Goal: Information Seeking & Learning: Learn about a topic

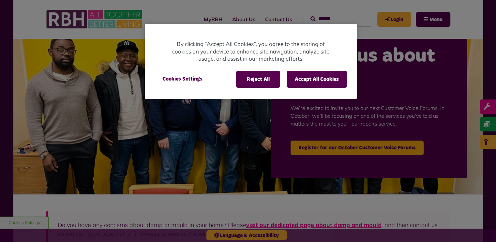
scroll to position [33, 0]
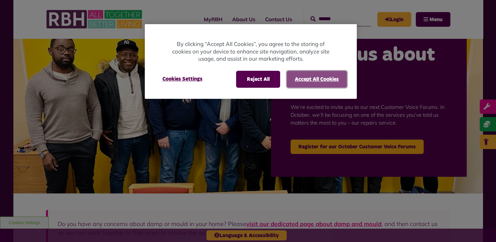
click at [308, 77] on button "Accept All Cookies" at bounding box center [316, 79] width 60 height 17
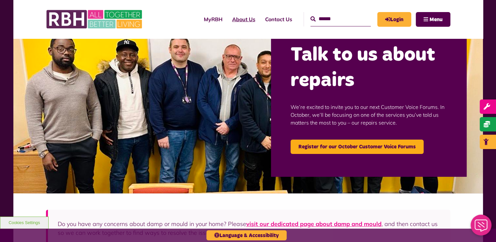
click at [238, 22] on link "About Us" at bounding box center [243, 19] width 33 height 18
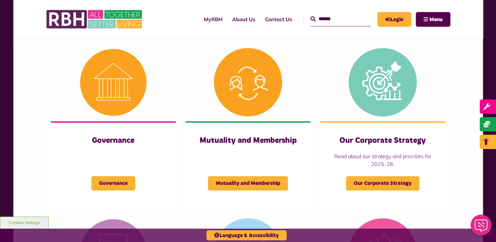
scroll to position [261, 0]
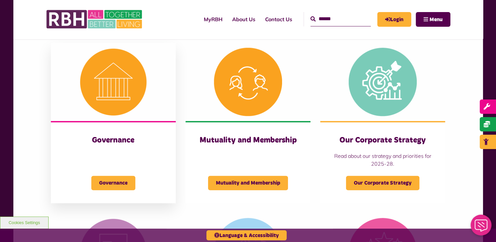
click at [119, 94] on img at bounding box center [113, 82] width 125 height 78
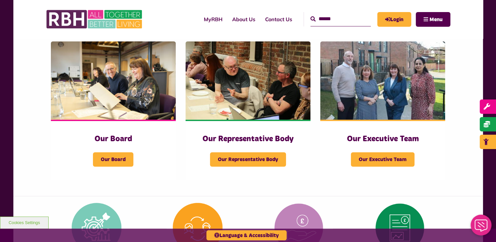
scroll to position [98, 0]
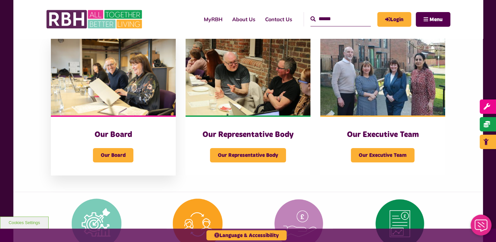
click at [135, 106] on img at bounding box center [113, 76] width 125 height 78
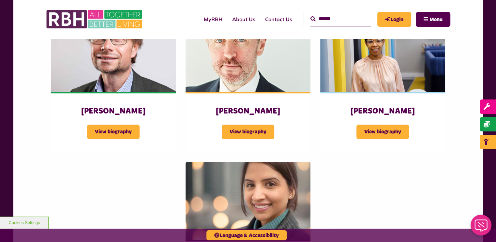
scroll to position [554, 0]
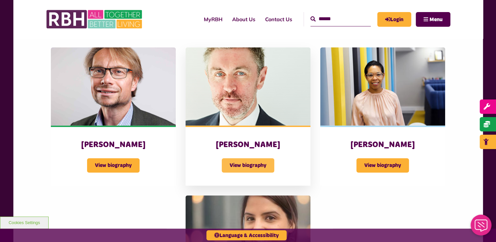
click at [238, 165] on span "View biography" at bounding box center [248, 165] width 52 height 14
